Goal: Task Accomplishment & Management: Complete application form

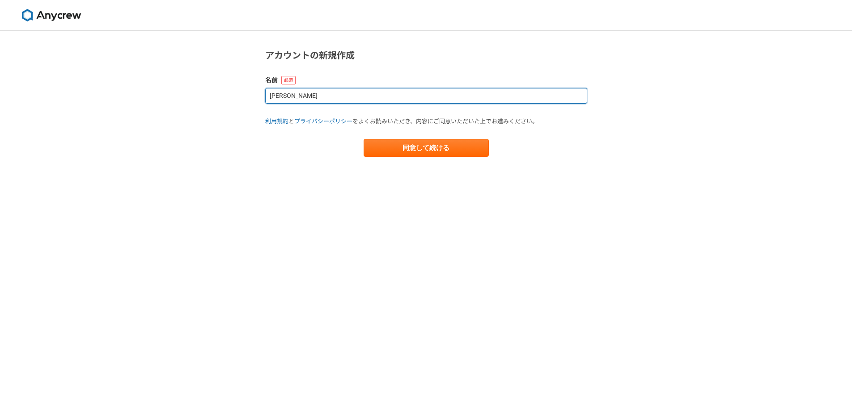
click at [390, 97] on input "[PERSON_NAME]" at bounding box center [426, 96] width 322 height 16
type input "morita"
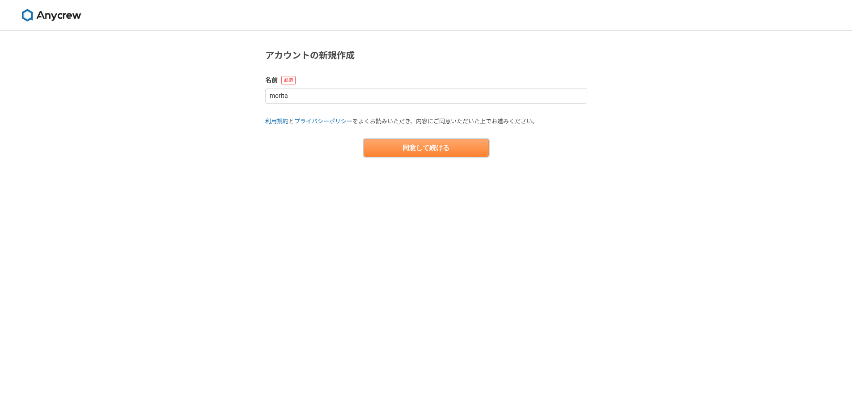
click at [456, 146] on button "同意して続ける" at bounding box center [425, 148] width 125 height 18
select select "13"
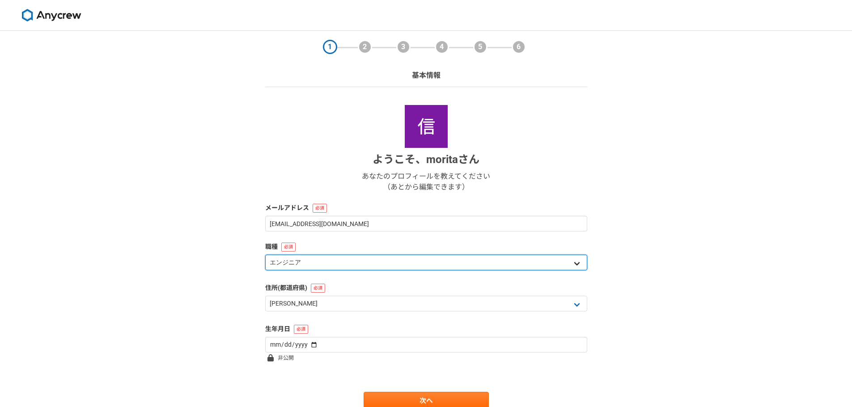
click at [488, 265] on select "エンジニア デザイナー ライター 営業 マーケティング 企画・事業開発 バックオフィス その他" at bounding box center [426, 263] width 322 height 16
select select "7"
click at [265, 255] on select "エンジニア デザイナー ライター 営業 マーケティング 企画・事業開発 バックオフィス その他" at bounding box center [426, 263] width 322 height 16
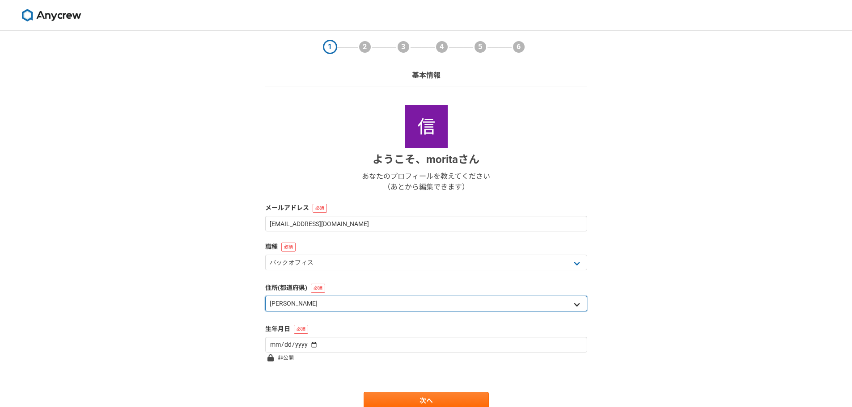
click at [451, 305] on select "北海道 [GEOGRAPHIC_DATA] [GEOGRAPHIC_DATA] [PERSON_NAME][GEOGRAPHIC_DATA] [PERSON_…" at bounding box center [426, 304] width 322 height 16
click at [265, 296] on select "北海道 [GEOGRAPHIC_DATA] [GEOGRAPHIC_DATA] [PERSON_NAME][GEOGRAPHIC_DATA] [PERSON_…" at bounding box center [426, 304] width 322 height 16
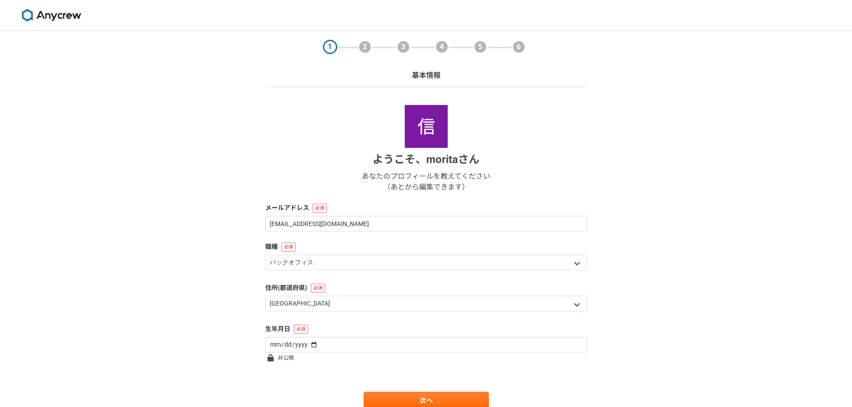
click at [338, 291] on label "住所(都道府県)" at bounding box center [426, 287] width 322 height 9
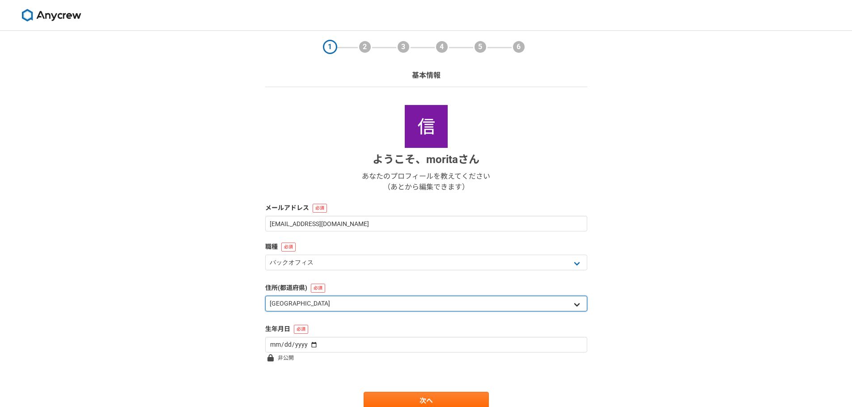
click at [337, 307] on select "北海道 [GEOGRAPHIC_DATA] [GEOGRAPHIC_DATA] [PERSON_NAME][GEOGRAPHIC_DATA] [PERSON_…" at bounding box center [426, 304] width 322 height 16
select select "23"
click at [265, 296] on select "北海道 [GEOGRAPHIC_DATA] [GEOGRAPHIC_DATA] [PERSON_NAME][GEOGRAPHIC_DATA] [PERSON_…" at bounding box center [426, 304] width 322 height 16
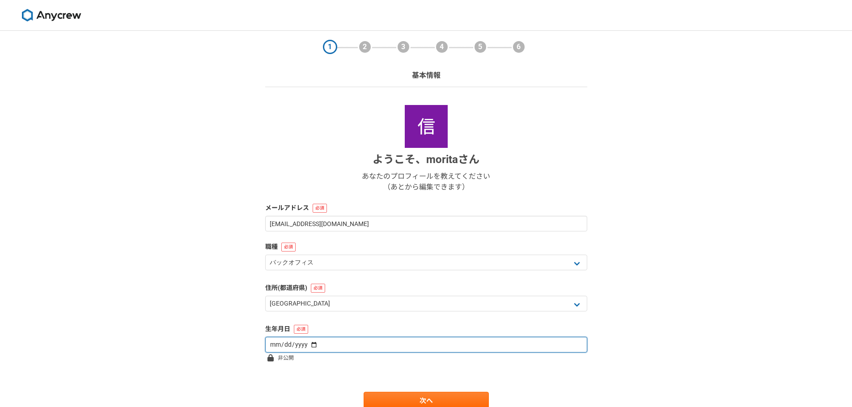
click at [333, 345] on input "date" at bounding box center [426, 345] width 322 height 16
click at [275, 342] on input "date" at bounding box center [426, 345] width 322 height 16
click at [272, 342] on input "date" at bounding box center [426, 345] width 322 height 16
click at [271, 348] on input "date" at bounding box center [426, 345] width 322 height 16
type input "[DATE]"
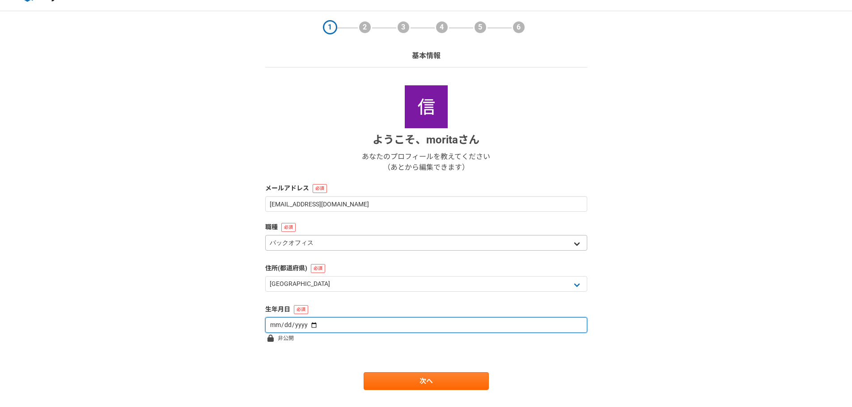
scroll to position [38, 0]
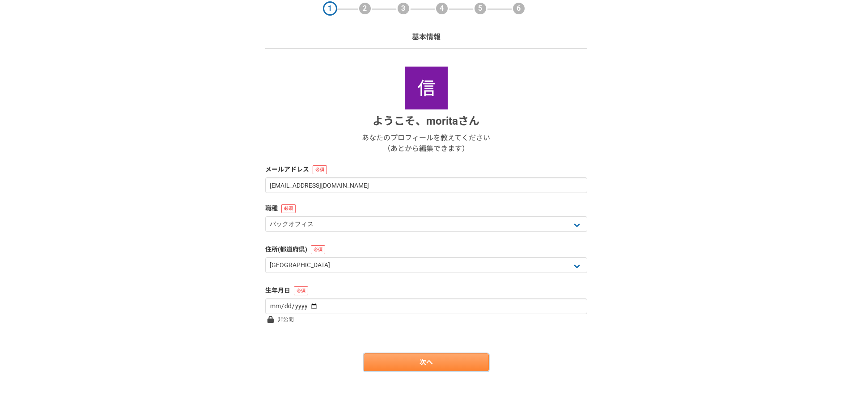
click at [407, 362] on link "次へ" at bounding box center [425, 363] width 125 height 18
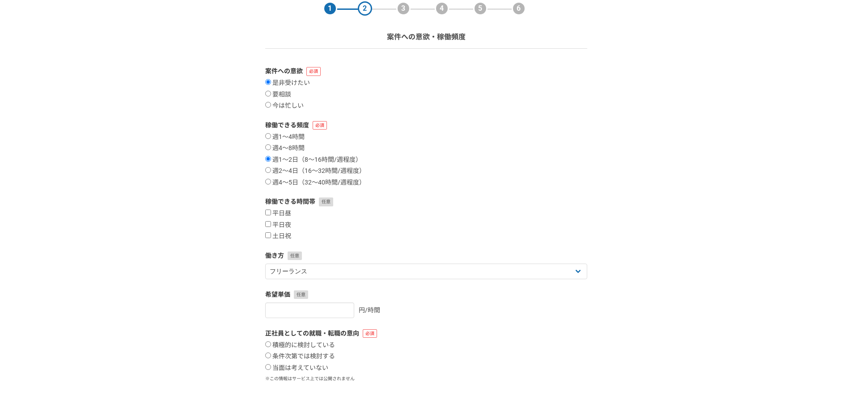
scroll to position [0, 0]
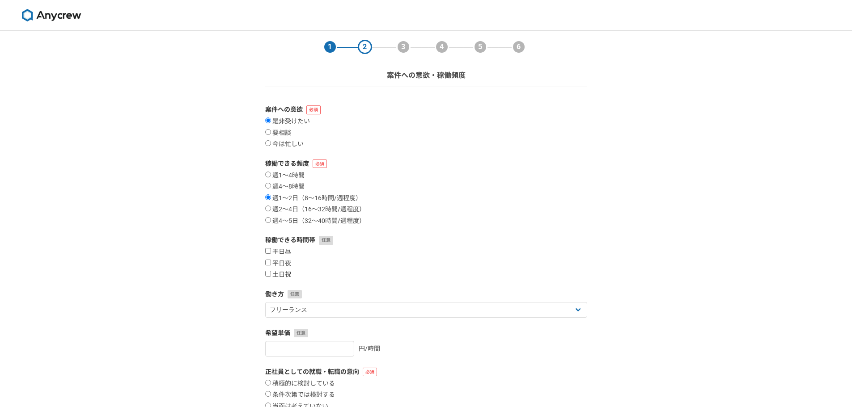
click at [266, 275] on input "土日祝" at bounding box center [268, 274] width 6 height 6
checkbox input "true"
click at [267, 260] on input "平日夜" at bounding box center [268, 263] width 6 height 6
checkbox input "true"
click at [268, 251] on input "平日昼" at bounding box center [268, 251] width 6 height 6
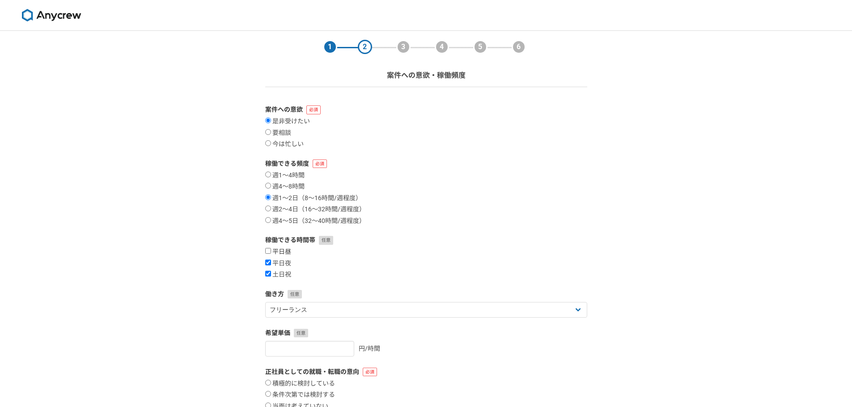
checkbox input "true"
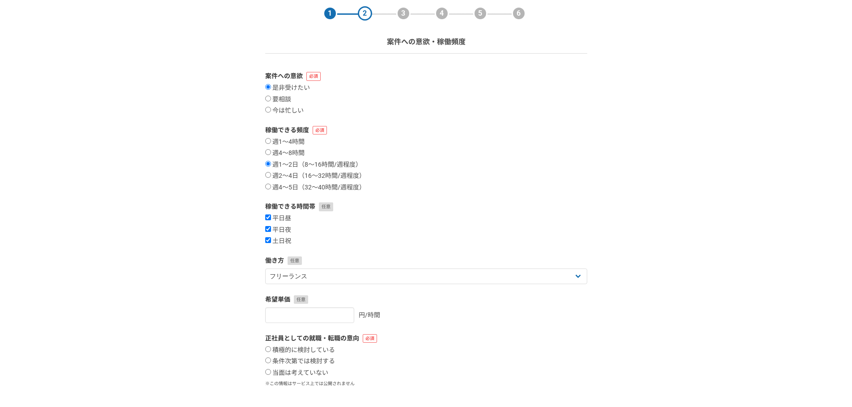
scroll to position [89, 0]
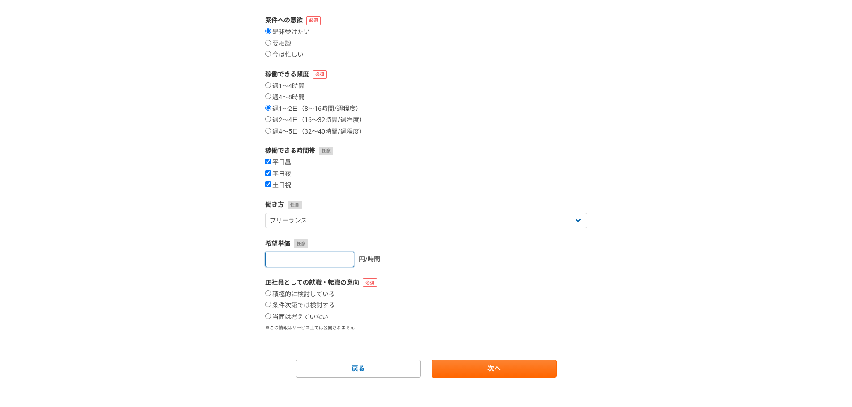
click at [320, 258] on input "number" at bounding box center [309, 260] width 89 height 16
type input "2500"
click at [457, 275] on form "案件への意欲 是非受けたい 要相談 今は忙しい 稼働できる頻度 週1〜4時間 週4〜8時間 週1〜2日（8〜16時間/週程度） 週2〜4日（16〜32時間/週…" at bounding box center [426, 197] width 322 height 362
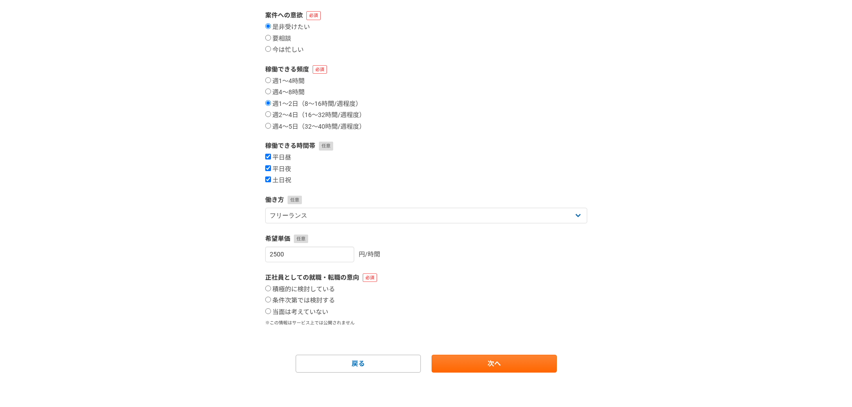
scroll to position [96, 0]
click at [268, 315] on label "当面は考えていない" at bounding box center [296, 311] width 63 height 8
click at [268, 313] on input "当面は考えていない" at bounding box center [268, 310] width 6 height 6
radio input "true"
click at [454, 368] on link "次へ" at bounding box center [493, 363] width 125 height 18
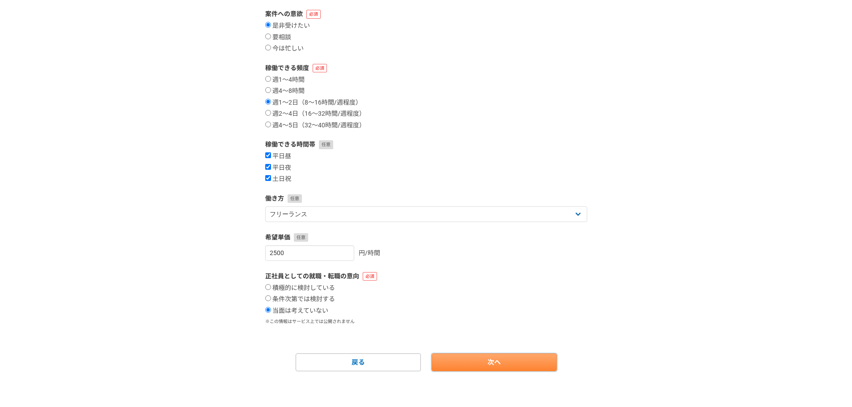
select select
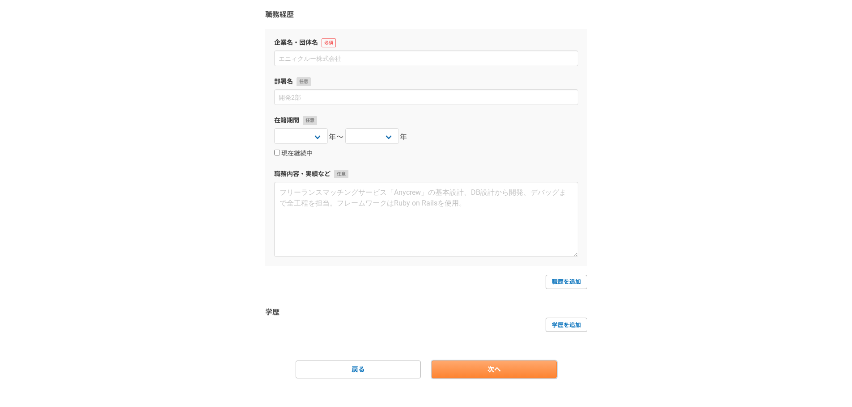
scroll to position [0, 0]
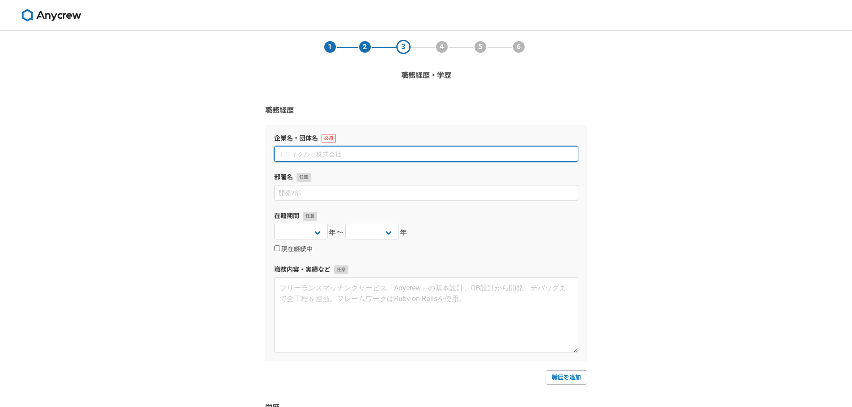
click at [383, 155] on input at bounding box center [426, 154] width 304 height 16
type input "z"
type input "税理士法人名南経営"
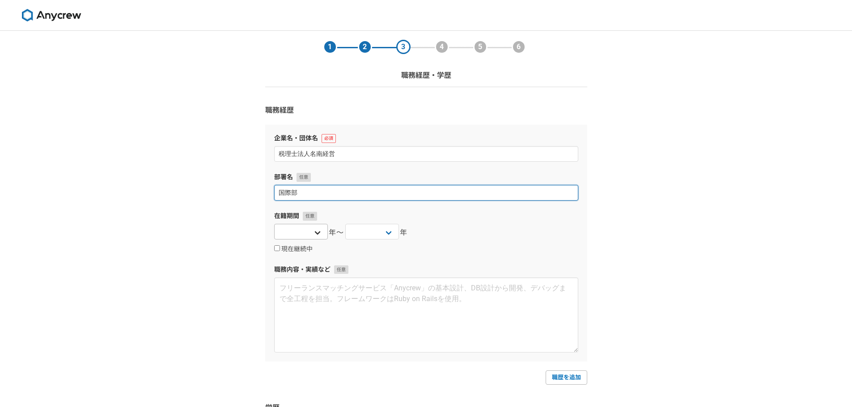
type input "国際部"
click at [312, 235] on select "[DATE] [DATE] [DATE] [DATE] [DATE] [DATE] [DATE] [DATE] [DATE] [DATE] [DATE] [D…" at bounding box center [301, 232] width 54 height 16
select select "2008"
click at [274, 224] on select "[DATE] [DATE] [DATE] [DATE] [DATE] [DATE] [DATE] [DATE] [DATE] [DATE] [DATE] [D…" at bounding box center [301, 232] width 54 height 16
click at [372, 239] on select "[DATE] [DATE] [DATE] [DATE] [DATE] [DATE] [DATE] [DATE] [DATE] [DATE] [DATE] [D…" at bounding box center [372, 232] width 54 height 16
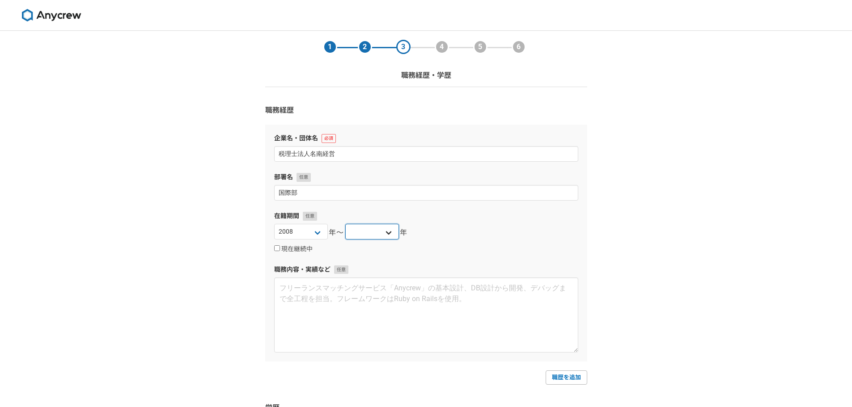
select select "2025"
click at [345, 224] on select "[DATE] [DATE] [DATE] [DATE] [DATE] [DATE] [DATE] [DATE] [DATE] [DATE] [DATE] [D…" at bounding box center [372, 232] width 54 height 16
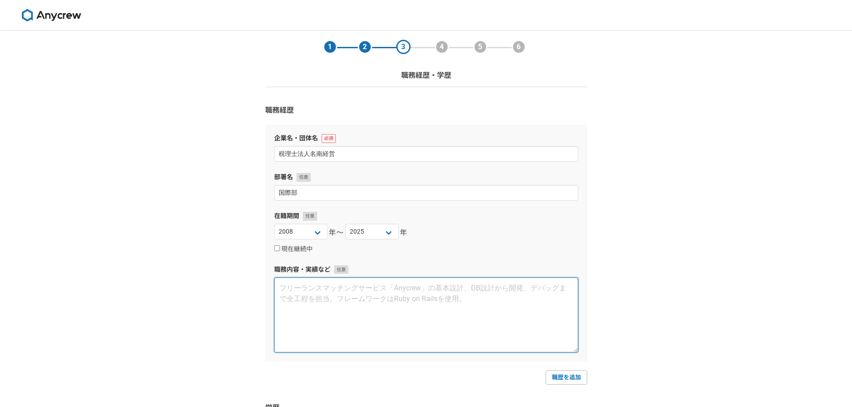
click at [314, 298] on textarea at bounding box center [426, 315] width 304 height 75
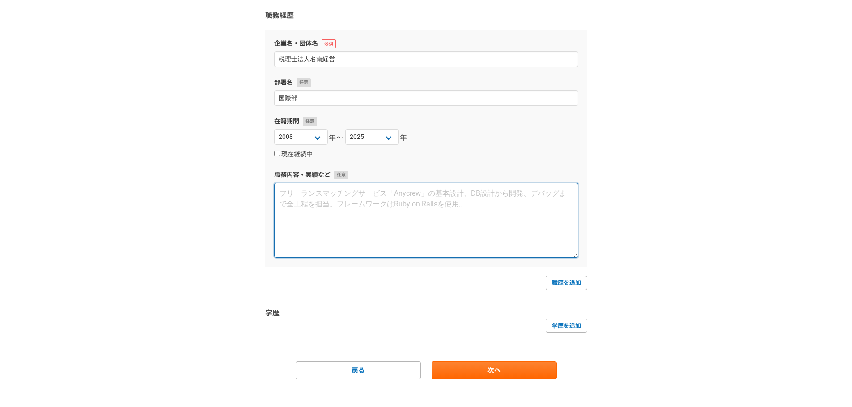
scroll to position [103, 0]
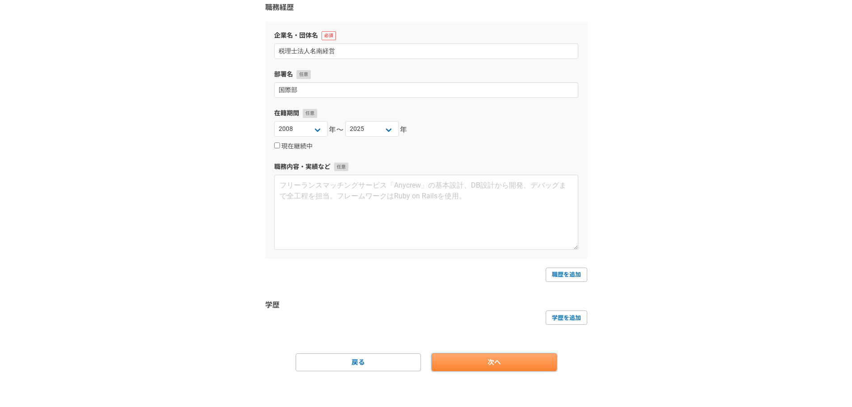
click at [498, 362] on link "次へ" at bounding box center [493, 363] width 125 height 18
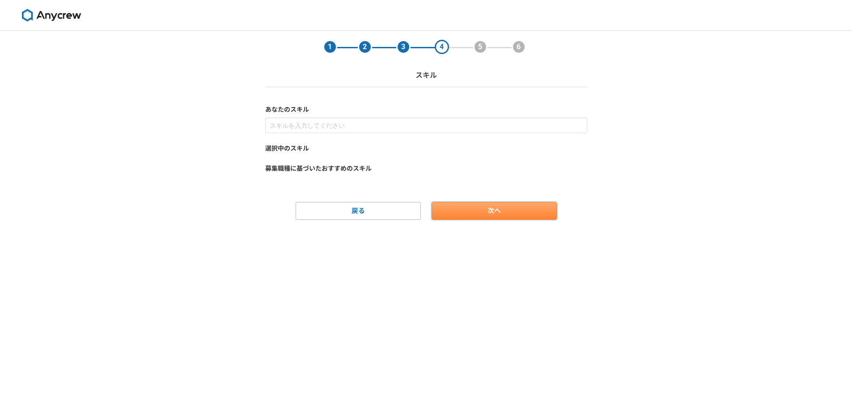
scroll to position [0, 0]
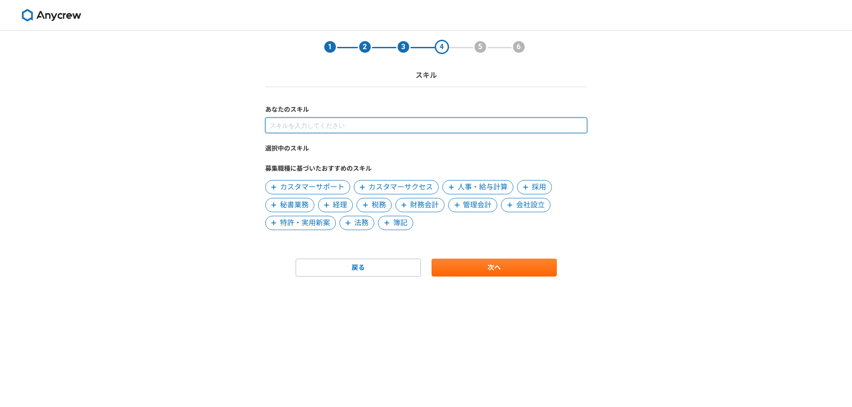
click at [343, 128] on input at bounding box center [426, 126] width 322 height 16
type input "税務、会計、経理"
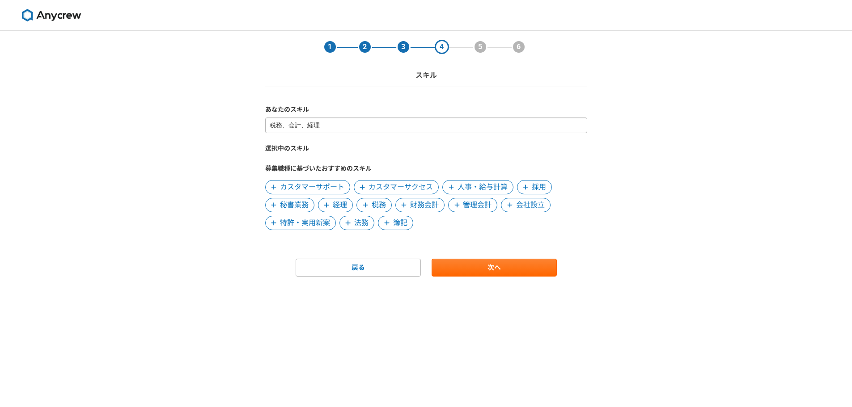
drag, startPoint x: 397, startPoint y: 115, endPoint x: 356, endPoint y: 127, distance: 42.6
click at [356, 127] on div "あなたのスキル 税務、会計、経理 選択中のスキル 募集職種に基づいたおすすめのスキル カスタマーサポート カスタマーサクセス 人事・給与計算 採用 秘書業務 …" at bounding box center [426, 167] width 322 height 125
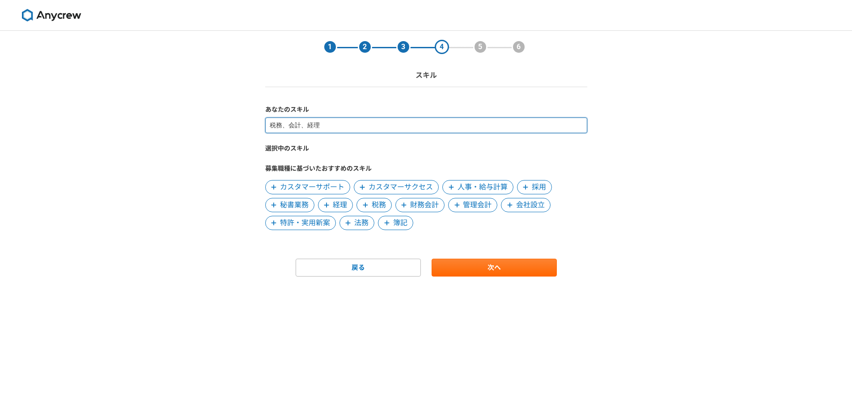
drag, startPoint x: 351, startPoint y: 127, endPoint x: 214, endPoint y: 132, distance: 136.4
click at [214, 132] on div "1 2 3 4 5 6 スキル あなたのスキル 税務、会計、経理 選択中のスキル 募集職種に基づいたおすすめのスキル カスタマーサポート カスタマーサクセス …" at bounding box center [426, 219] width 852 height 376
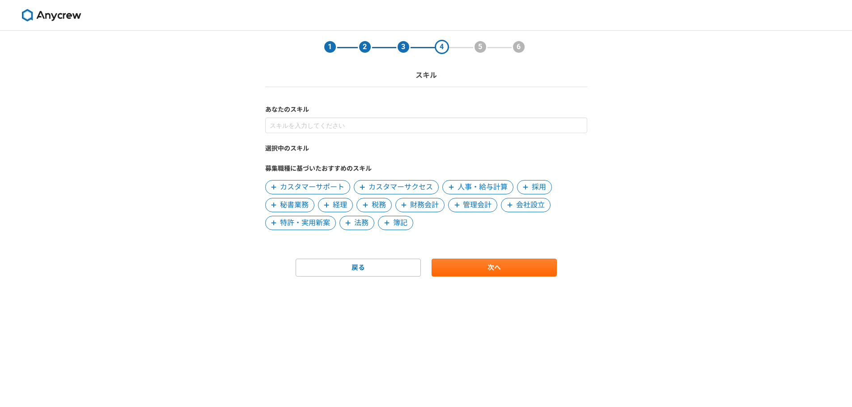
click at [342, 204] on span "経理" at bounding box center [340, 205] width 14 height 11
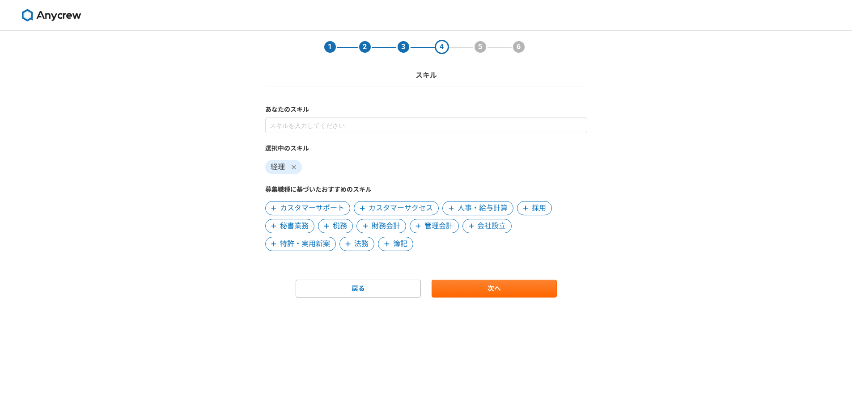
click at [374, 224] on span "財務会計" at bounding box center [386, 226] width 29 height 11
click at [325, 228] on icon at bounding box center [326, 226] width 5 height 6
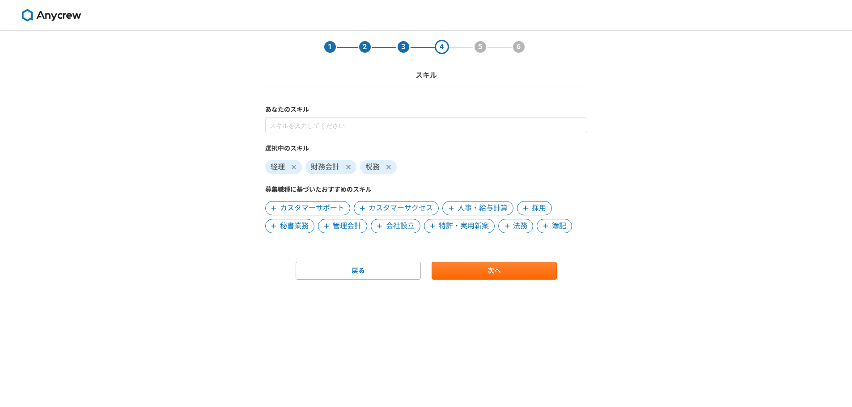
click at [346, 228] on span "管理会計" at bounding box center [347, 226] width 29 height 11
click at [505, 224] on span "簿記" at bounding box center [505, 226] width 14 height 11
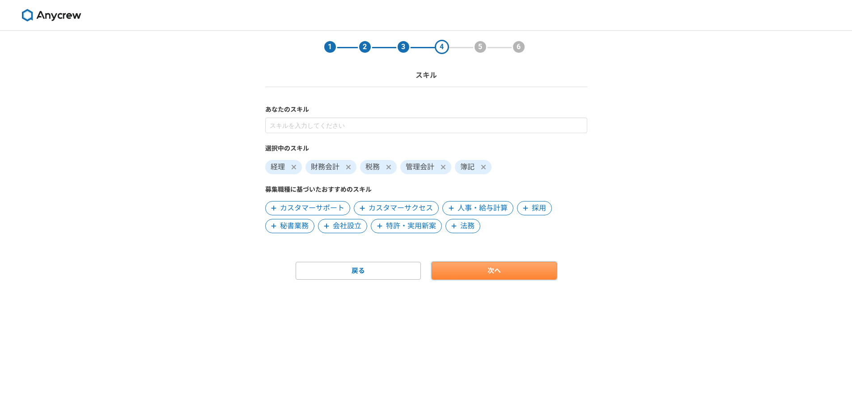
click at [498, 267] on link "次へ" at bounding box center [493, 271] width 125 height 18
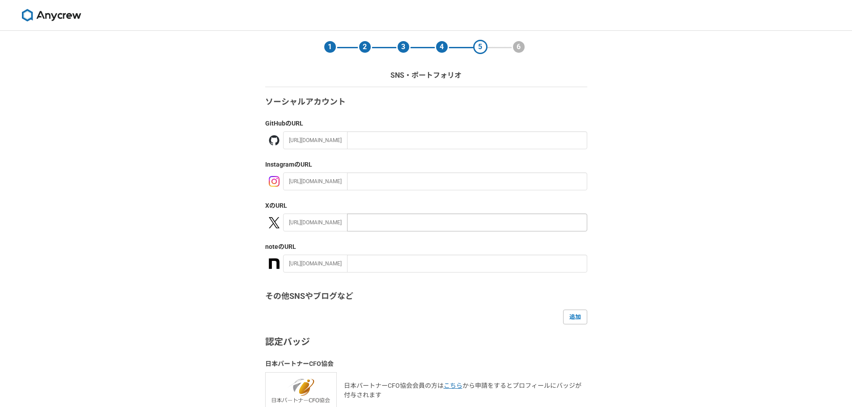
scroll to position [84, 0]
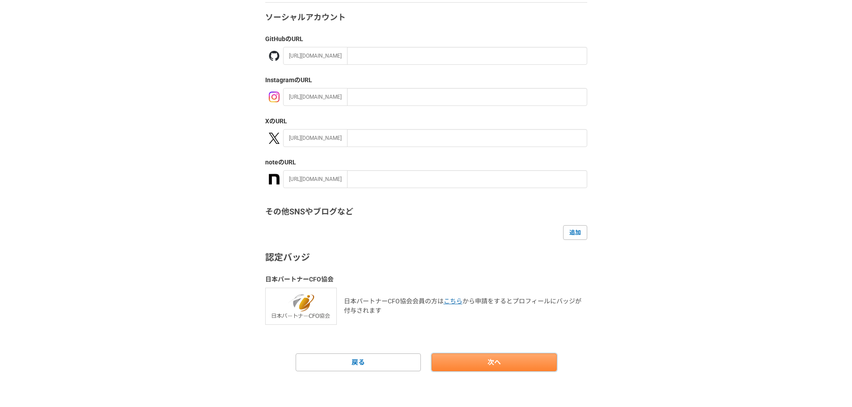
click at [476, 363] on link "次へ" at bounding box center [493, 363] width 125 height 18
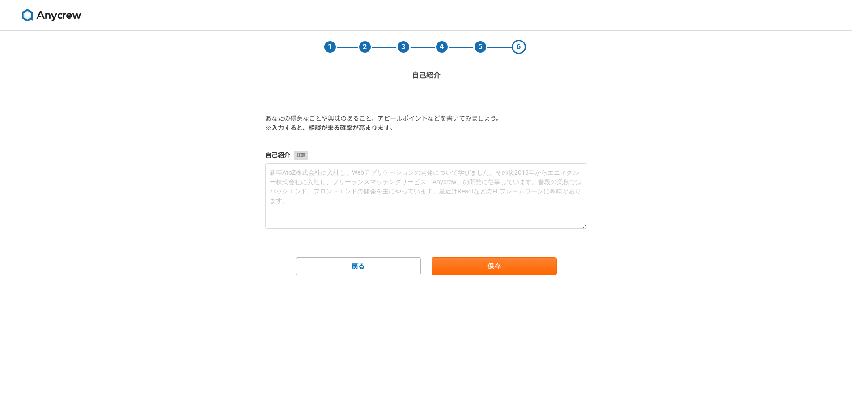
scroll to position [0, 0]
click at [374, 369] on div "1 2 3 4 5 6 自己紹介 あなたの得意なことや興味のあること、アピールポイントなどを書いてみましょう。 ※入力すると、相談が来る確率が高まります。 自…" at bounding box center [426, 219] width 852 height 376
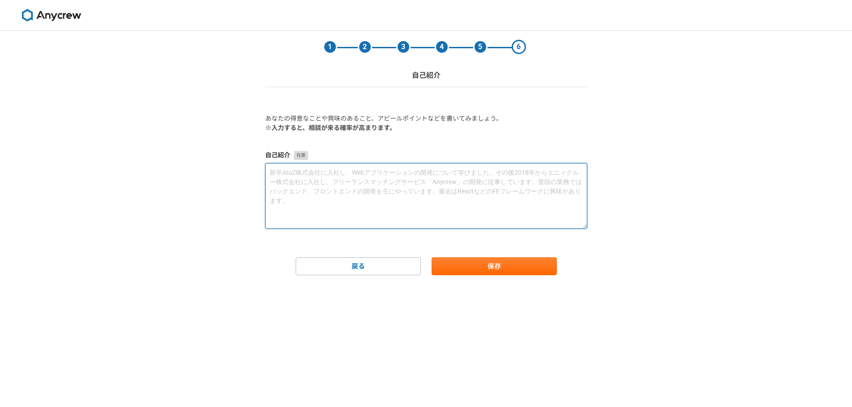
click at [346, 193] on textarea at bounding box center [426, 196] width 322 height 66
type textarea "k"
type textarea "`"
click at [338, 176] on textarea at bounding box center [426, 196] width 322 height 66
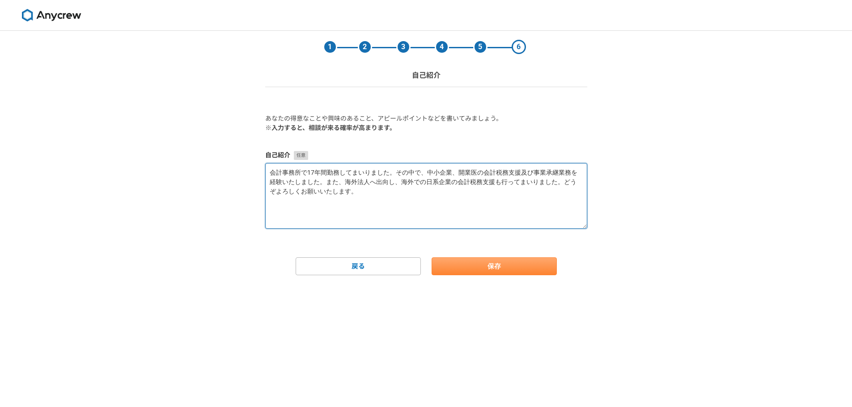
type textarea "会計事務所で17年間勤務してまいりました。その中で、中小企業、開業医の会計税務支援及び事業承継業務を経験いたしました。また、海外法人へ出向し、海外での日系企業…"
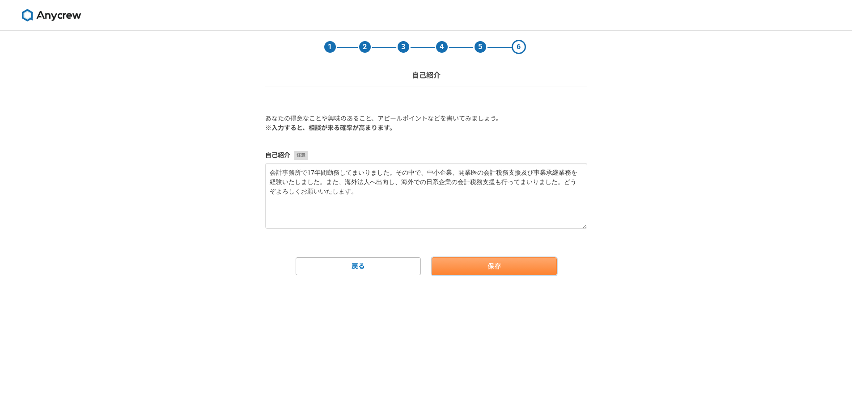
click at [458, 260] on button "保存" at bounding box center [493, 267] width 125 height 18
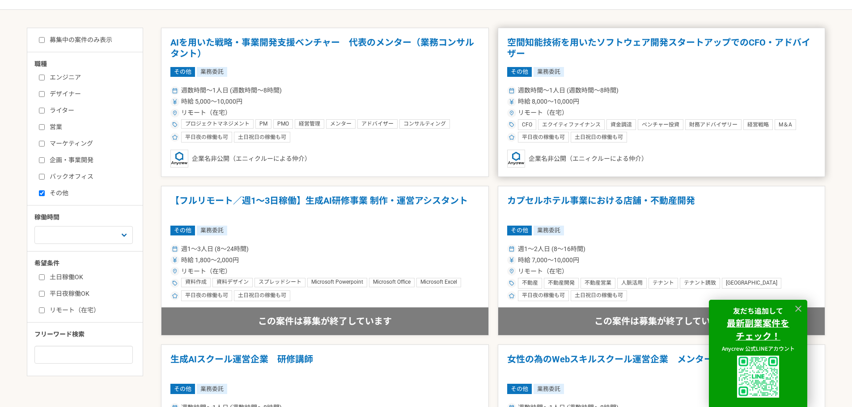
scroll to position [224, 0]
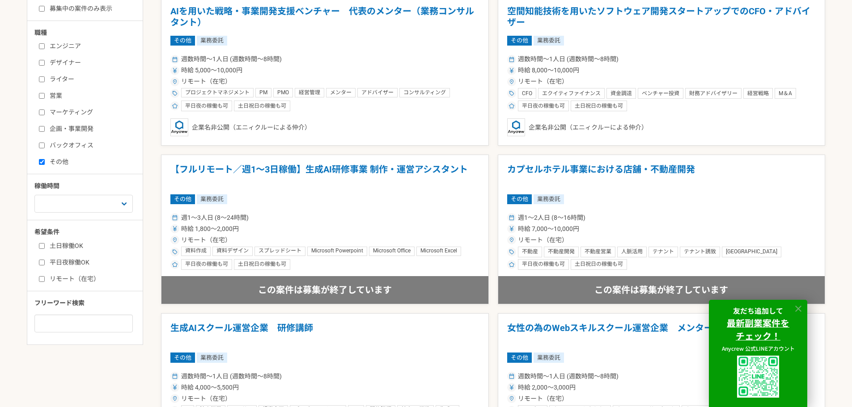
click at [797, 308] on icon at bounding box center [798, 309] width 6 height 6
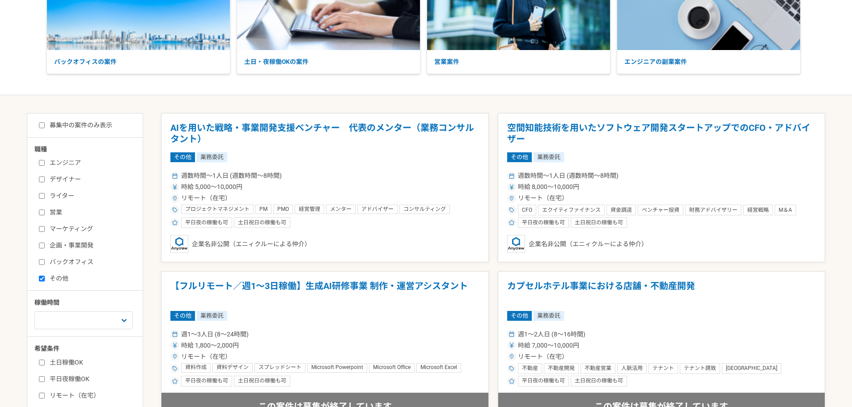
scroll to position [89, 0]
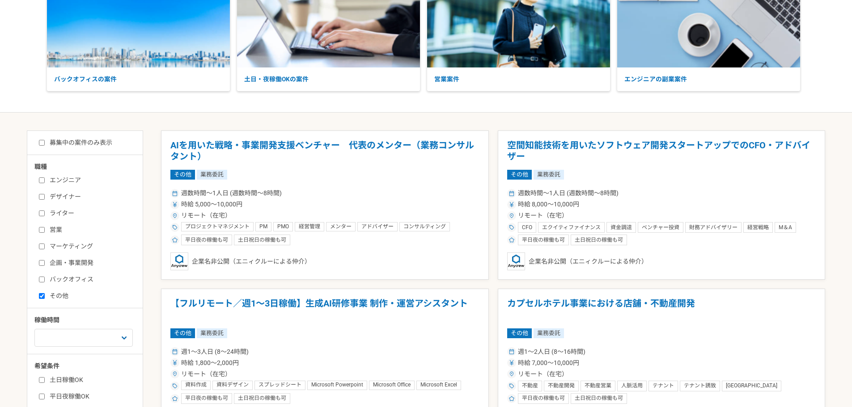
click at [41, 278] on input "バックオフィス" at bounding box center [42, 280] width 6 height 6
checkbox input "true"
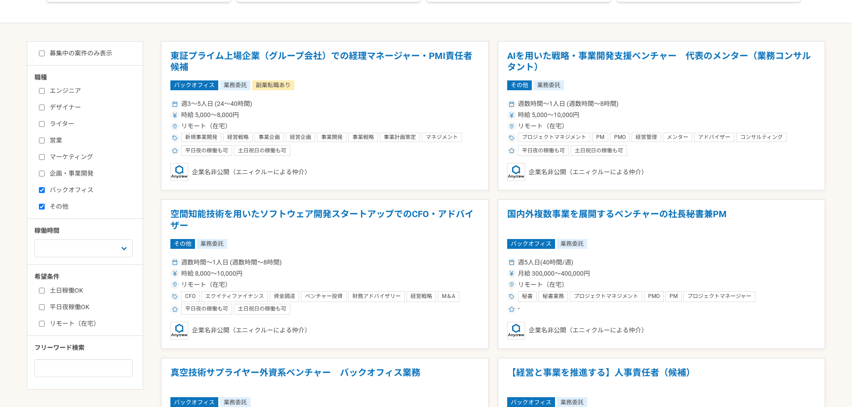
scroll to position [134, 0]
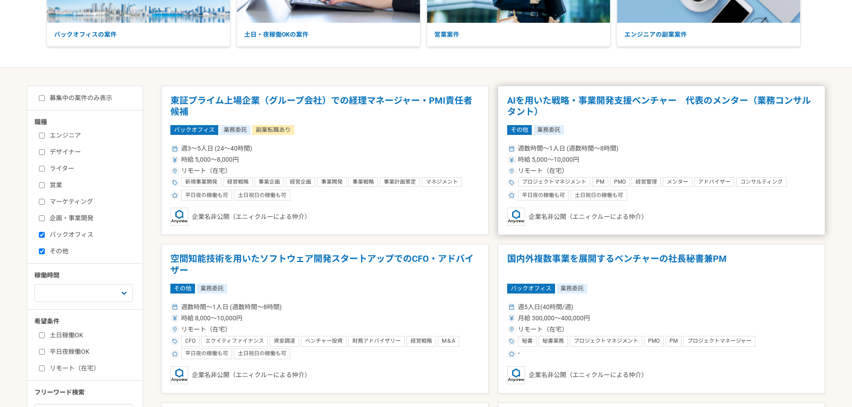
drag, startPoint x: 521, startPoint y: 97, endPoint x: 506, endPoint y: 92, distance: 16.0
click at [506, 92] on article "AIを用いた戦略・事業開発支援ベンチャー　代表のメンター（業務コンサルタント） その他 業務委託 週数時間〜1人日 (週数時間〜8時間) 時給 5,000〜1…" at bounding box center [662, 161] width 328 height 150
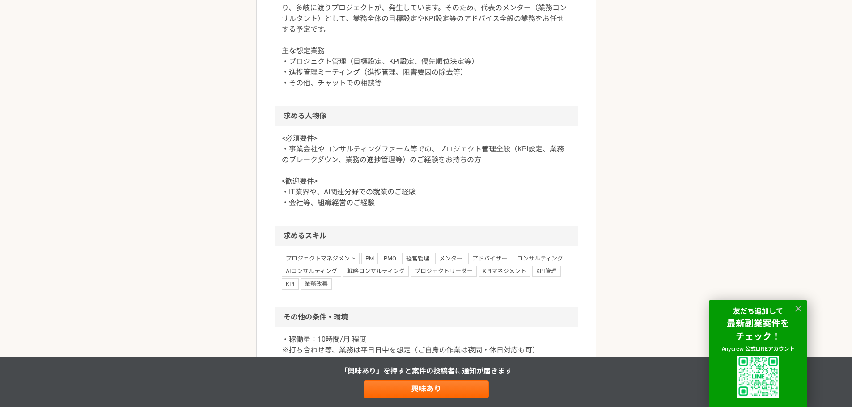
scroll to position [447, 0]
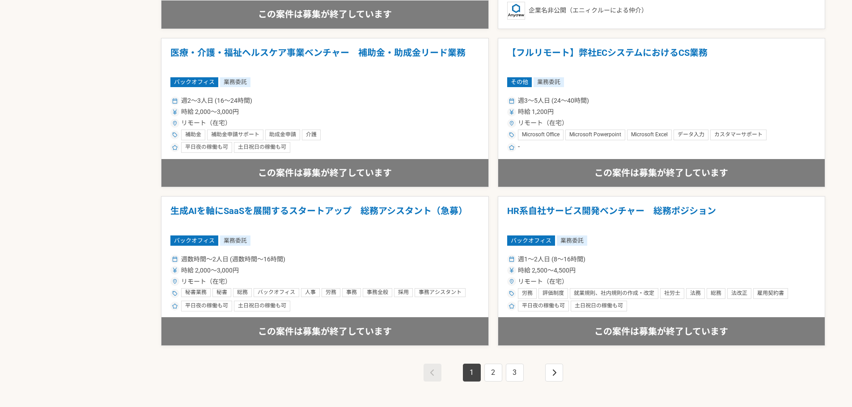
scroll to position [1475, 0]
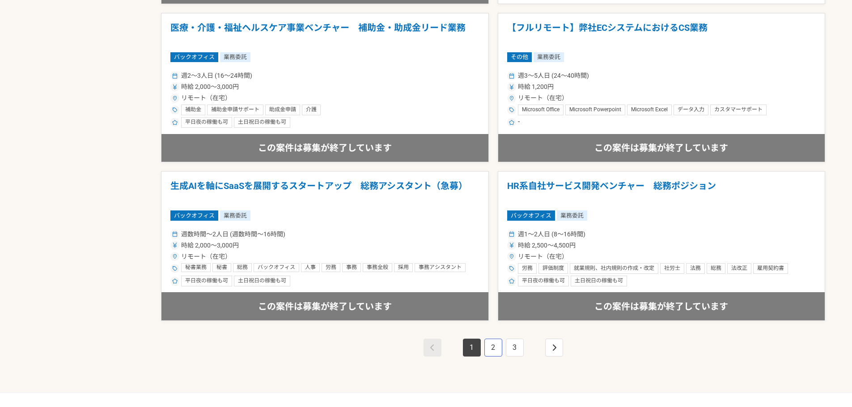
click at [494, 348] on link "2" at bounding box center [493, 348] width 18 height 18
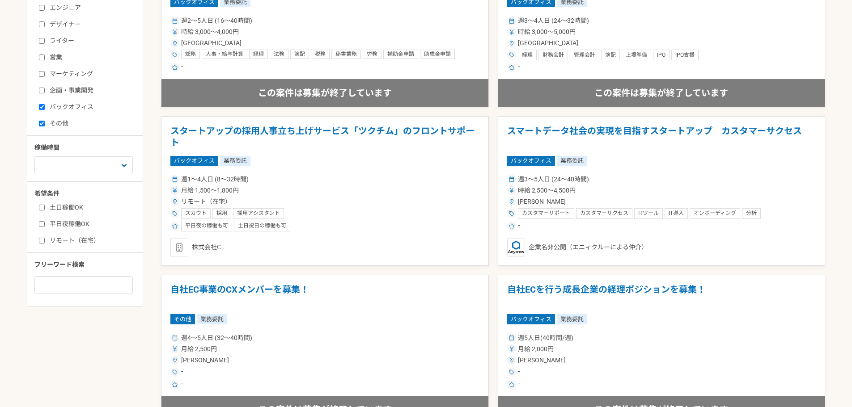
scroll to position [179, 0]
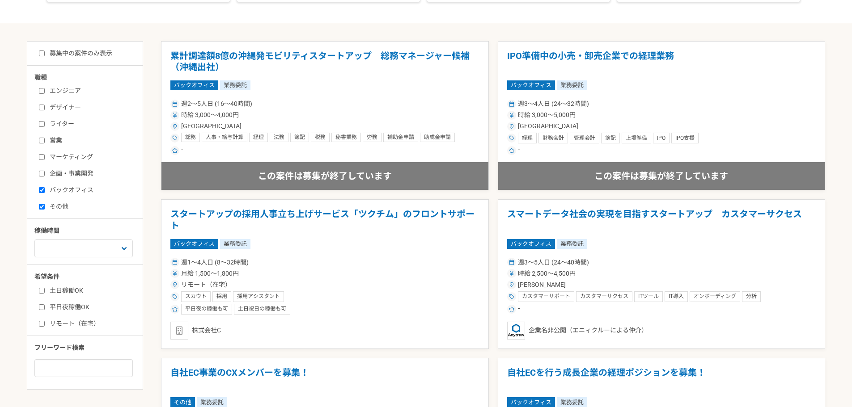
click at [42, 55] on input "募集中の案件のみ表示" at bounding box center [42, 54] width 6 height 6
checkbox input "true"
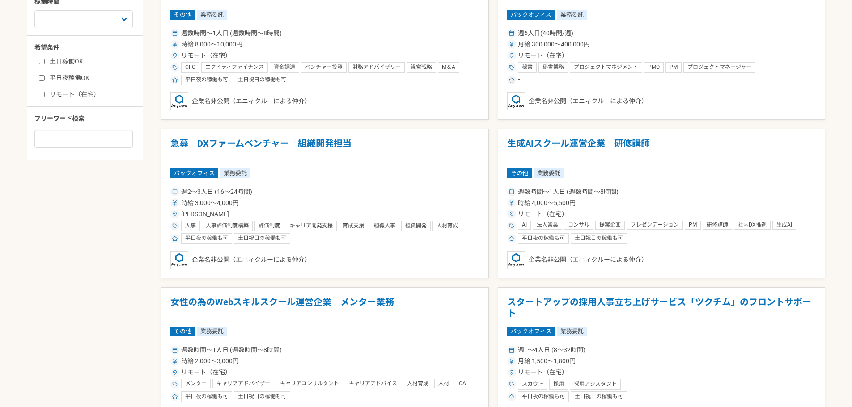
scroll to position [402, 0]
